Goal: Task Accomplishment & Management: Use online tool/utility

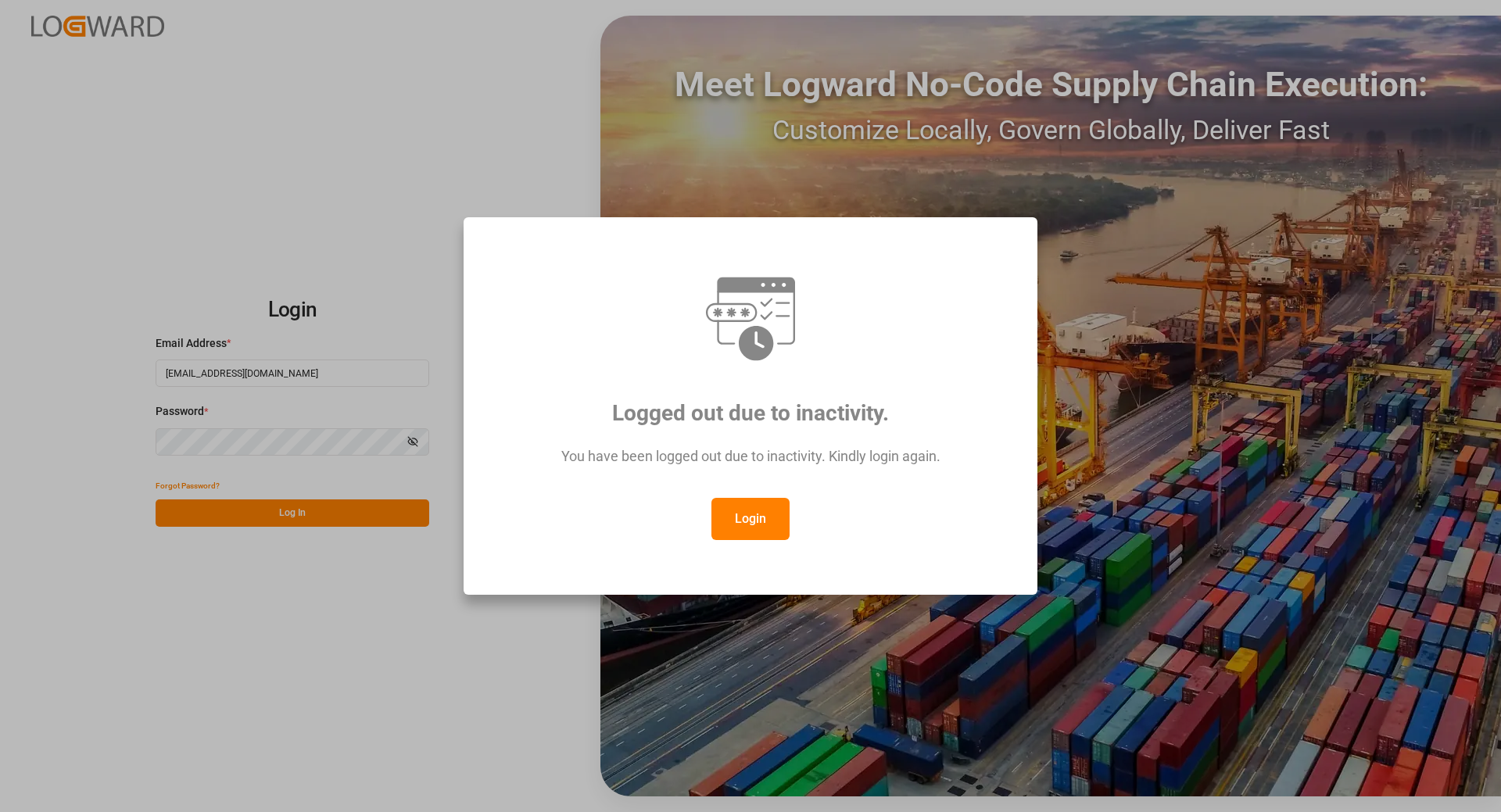
click at [768, 521] on button "Login" at bounding box center [750, 518] width 78 height 42
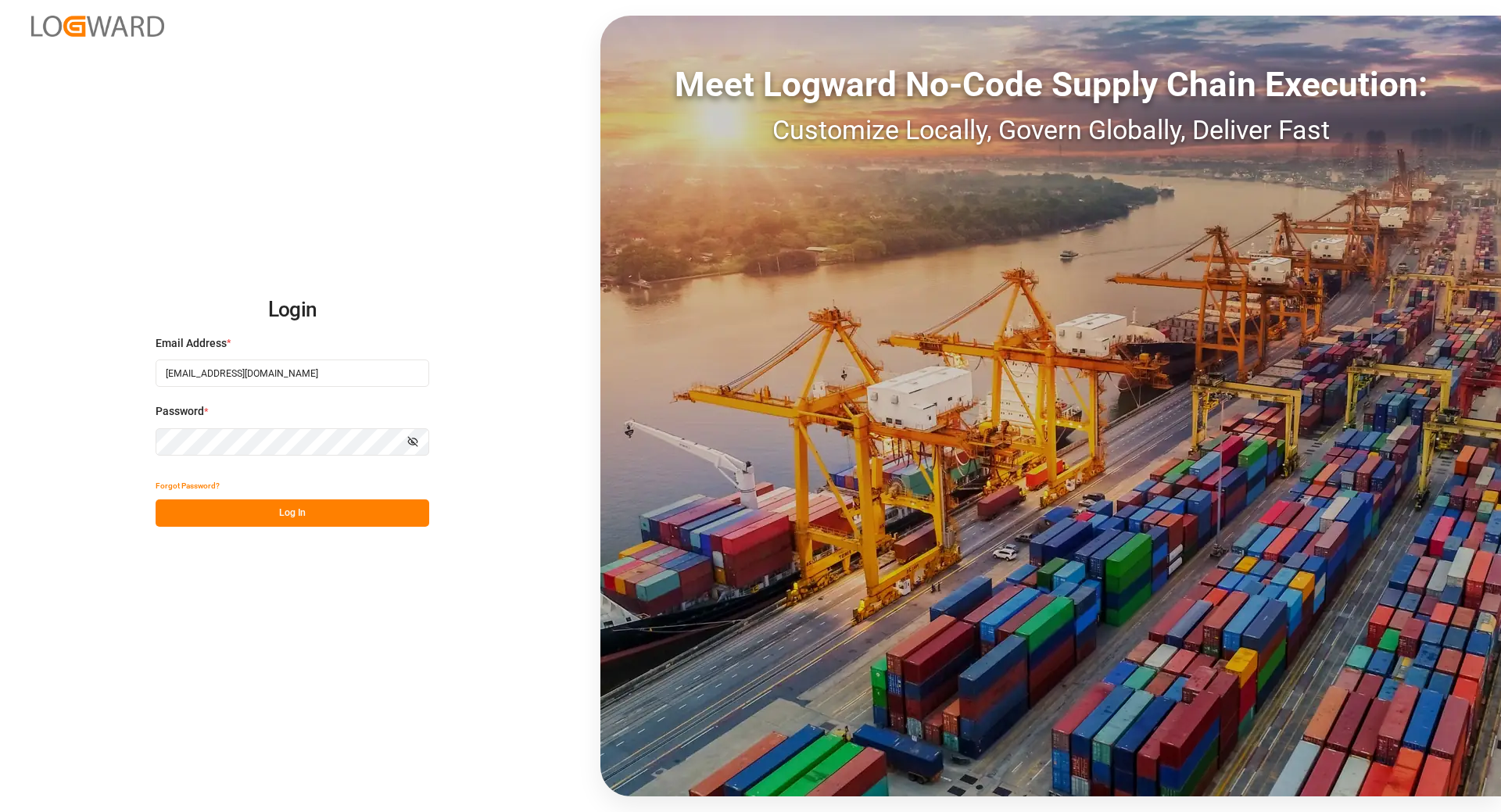
click at [283, 517] on button "Log In" at bounding box center [292, 512] width 274 height 27
